Goal: Information Seeking & Learning: Understand process/instructions

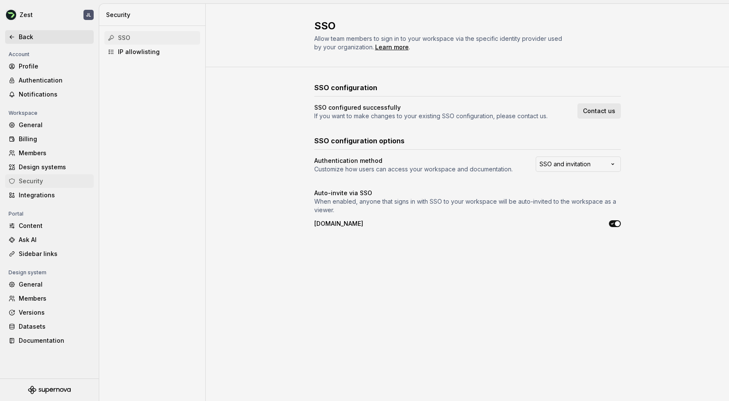
click at [12, 35] on icon at bounding box center [12, 37] width 7 height 7
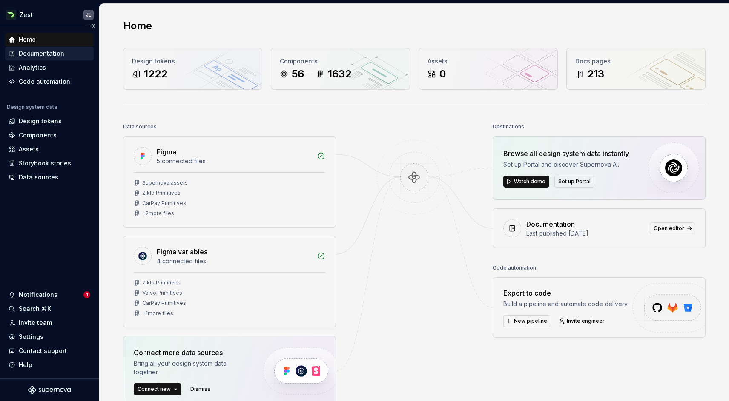
click at [39, 53] on div "Documentation" at bounding box center [42, 53] width 46 height 9
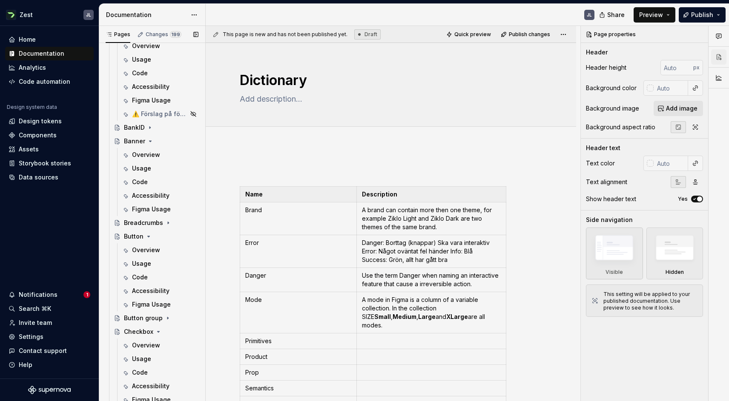
scroll to position [567, 0]
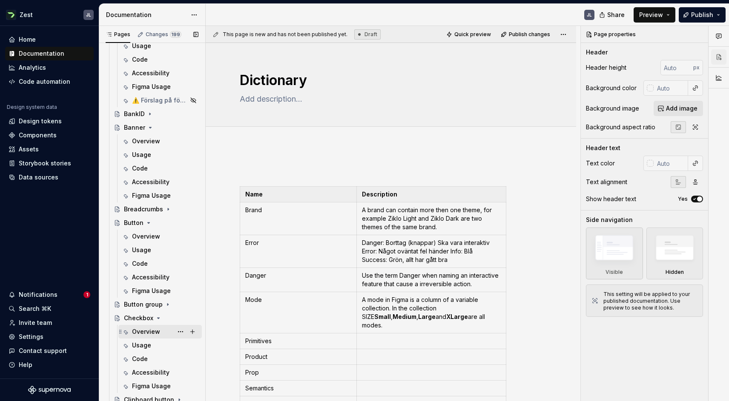
click at [144, 330] on div "Overview" at bounding box center [146, 332] width 28 height 9
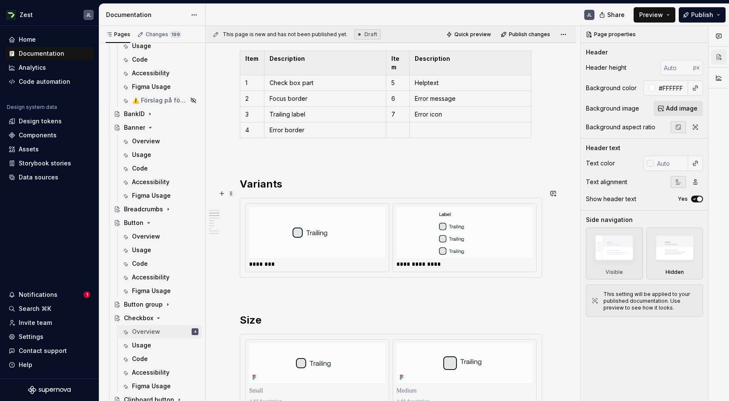
scroll to position [295, 0]
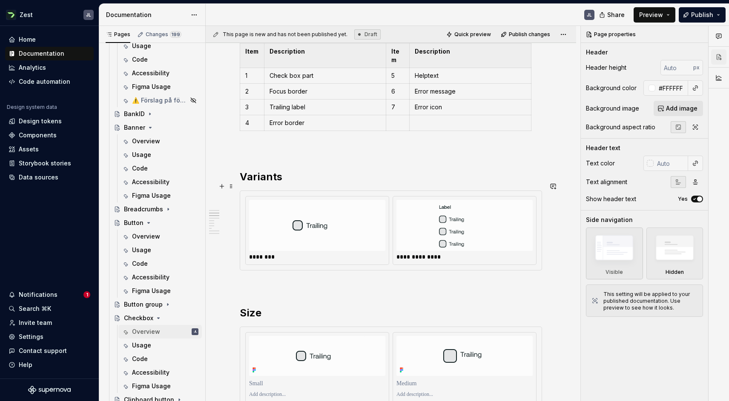
click at [271, 257] on div "**********" at bounding box center [390, 230] width 301 height 79
type textarea "*"
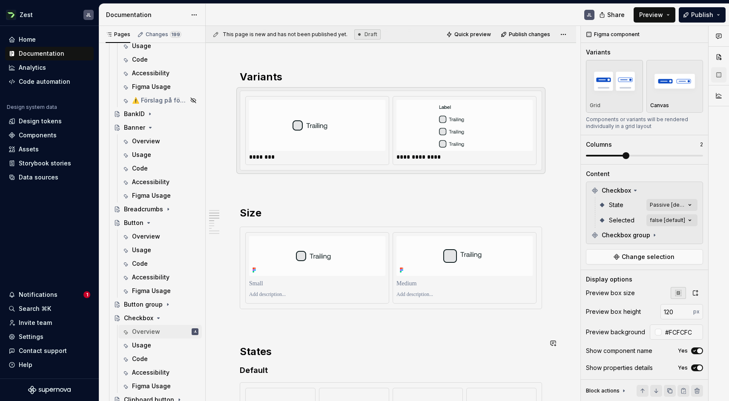
scroll to position [395, 0]
click at [269, 293] on div at bounding box center [317, 267] width 143 height 71
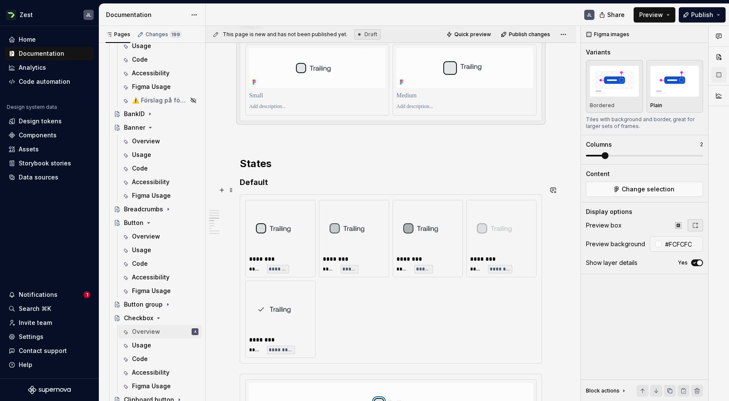
scroll to position [583, 0]
click at [251, 195] on div "******** ***** ******* ******** ***** ***** ******** ***** ****** ******** ****…" at bounding box center [390, 279] width 301 height 169
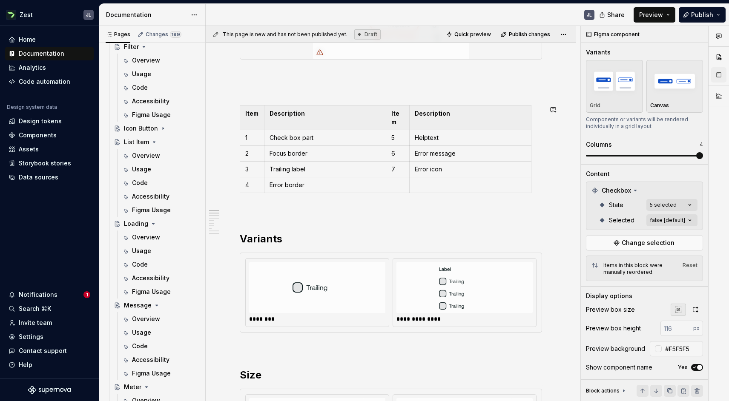
scroll to position [0, 0]
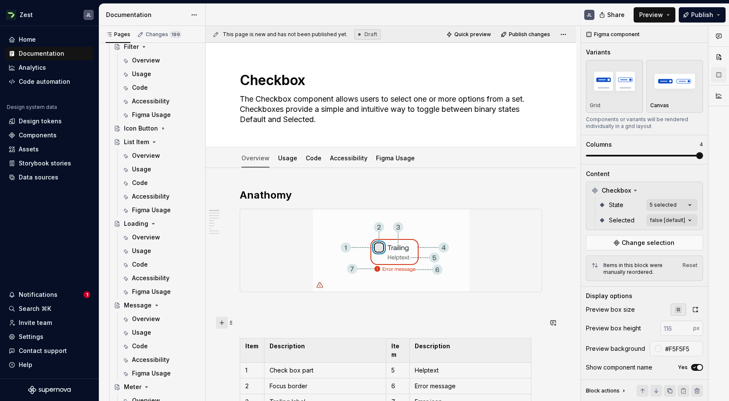
click at [220, 322] on button "button" at bounding box center [222, 323] width 12 height 12
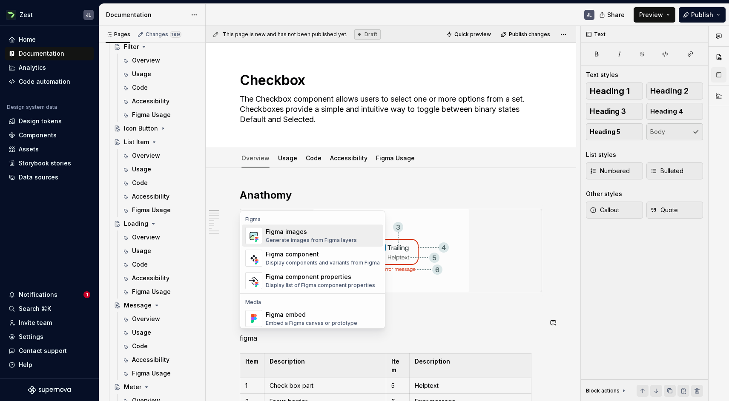
click at [329, 243] on div "Generate images from Figma layers" at bounding box center [311, 240] width 91 height 7
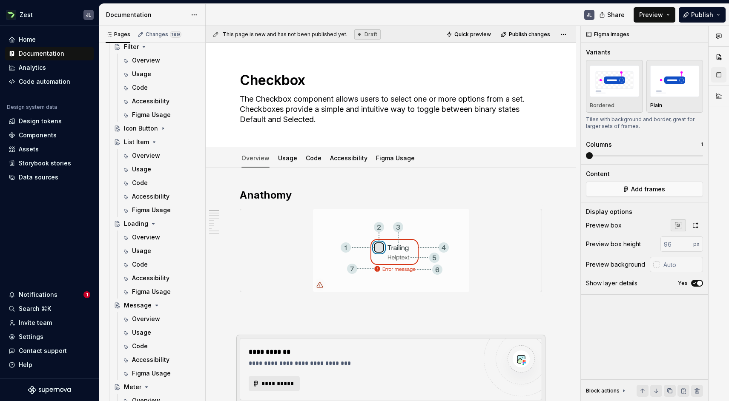
type textarea "*"
